Goal: Task Accomplishment & Management: Use online tool/utility

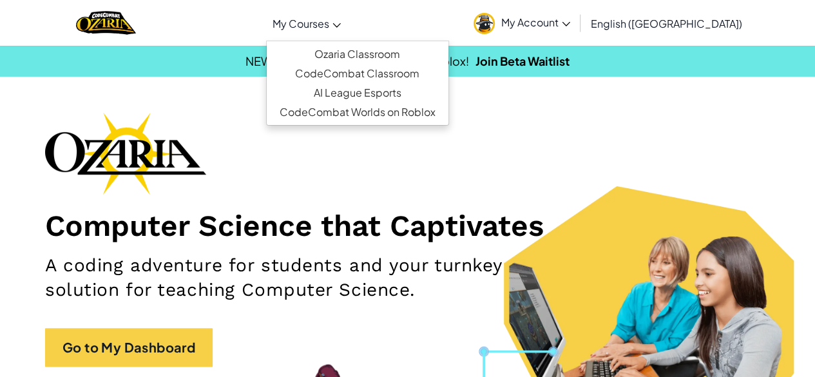
click at [329, 23] on span "My Courses" at bounding box center [300, 24] width 57 height 14
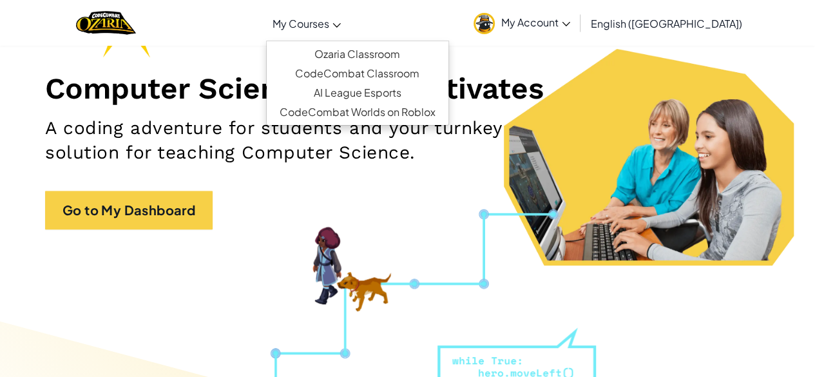
scroll to position [139, 0]
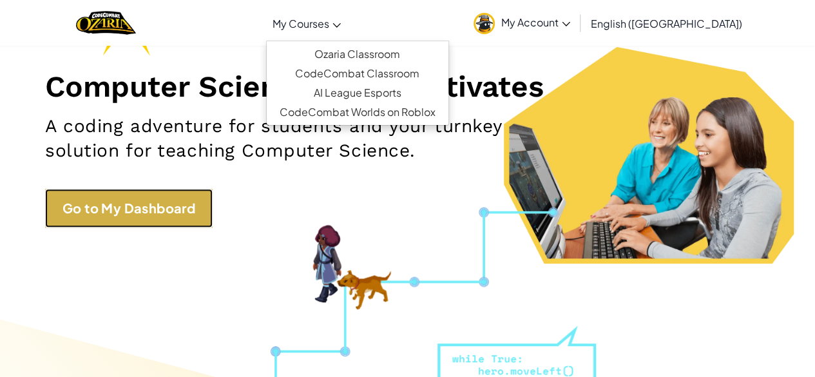
click at [99, 216] on link "Go to My Dashboard" at bounding box center [128, 208] width 167 height 39
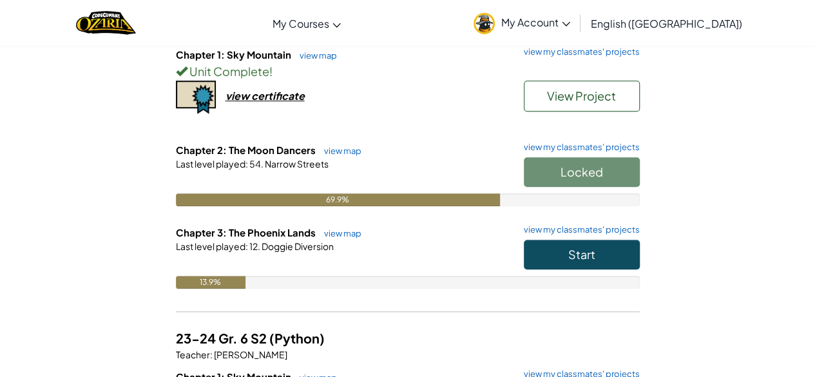
scroll to position [473, 0]
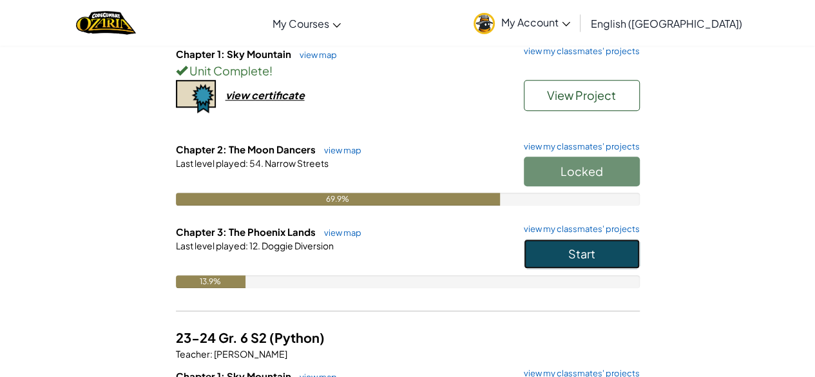
drag, startPoint x: 593, startPoint y: 243, endPoint x: 564, endPoint y: 260, distance: 33.5
click at [564, 260] on button "Start" at bounding box center [582, 254] width 116 height 30
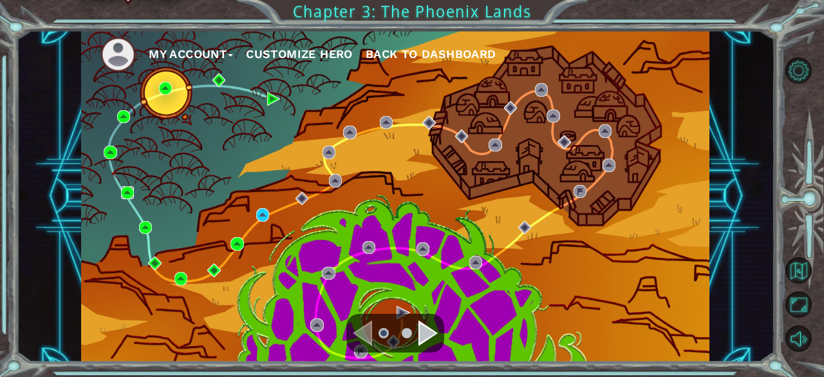
click at [130, 191] on img at bounding box center [127, 192] width 13 height 13
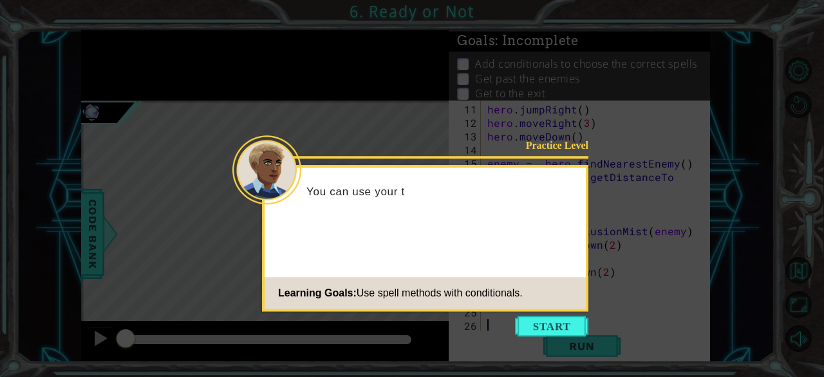
scroll to position [148, 0]
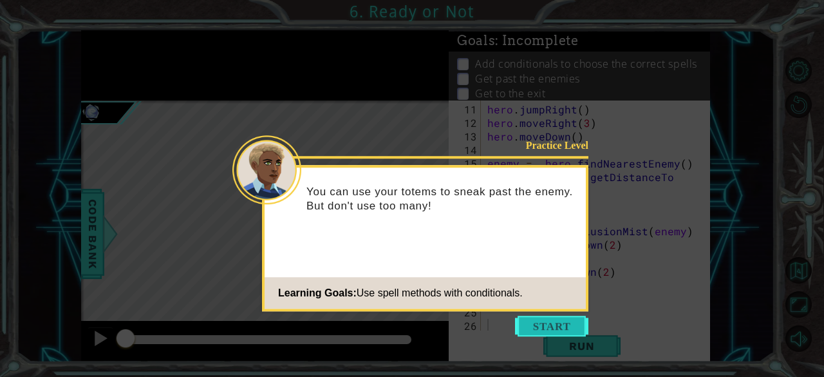
drag, startPoint x: 539, startPoint y: 327, endPoint x: 516, endPoint y: 330, distance: 23.5
click at [522, 328] on button "Start" at bounding box center [551, 326] width 73 height 21
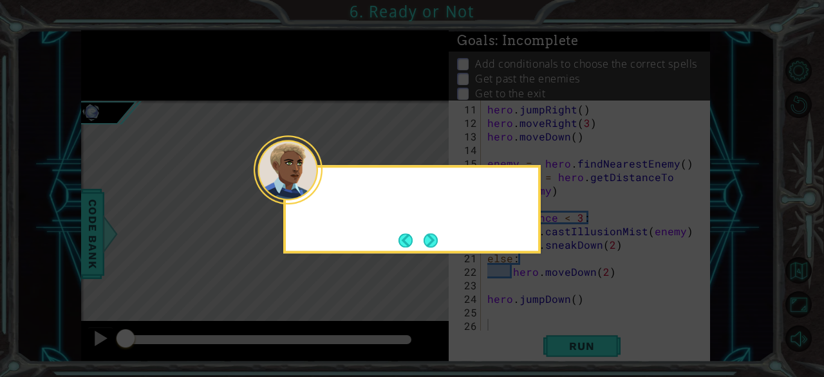
click at [522, 328] on icon at bounding box center [412, 188] width 824 height 377
click at [439, 236] on button "Next" at bounding box center [431, 240] width 15 height 15
